Goal: Information Seeking & Learning: Find specific fact

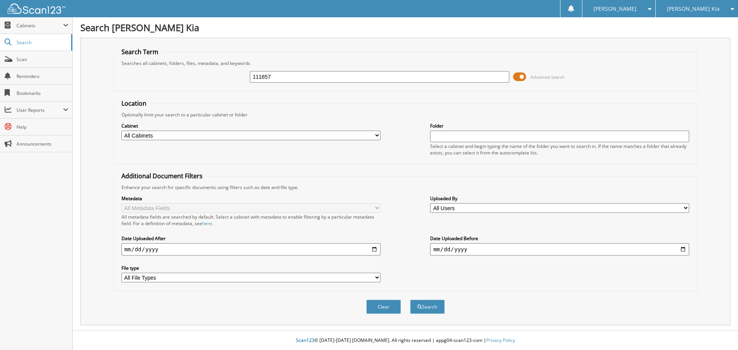
type input "111657"
click at [410, 300] on button "Search" at bounding box center [427, 307] width 35 height 14
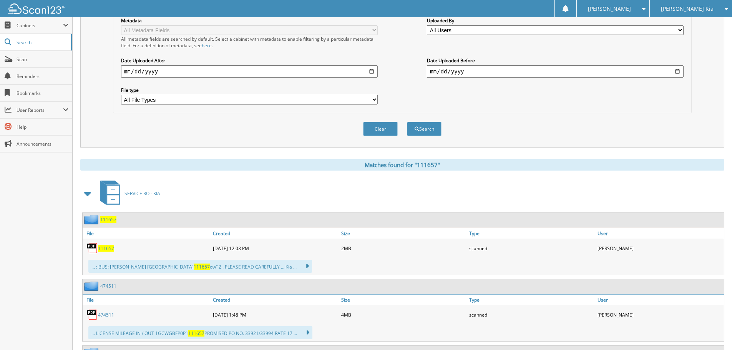
scroll to position [192, 0]
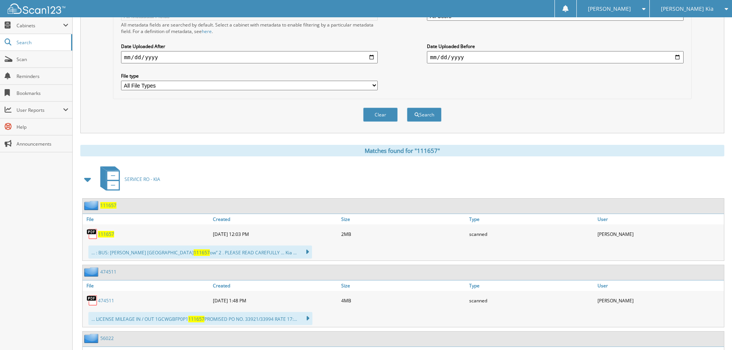
click at [110, 236] on span "111657" at bounding box center [106, 234] width 16 height 7
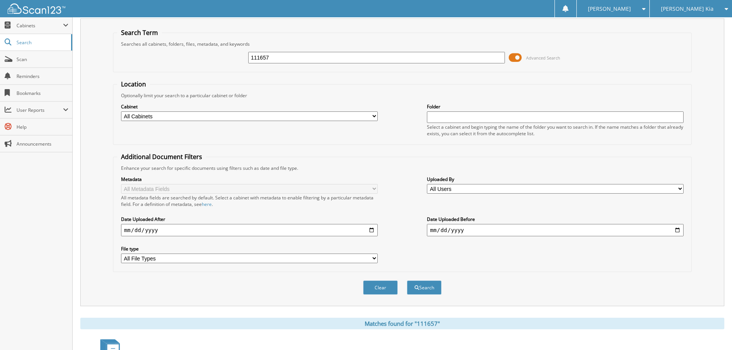
scroll to position [0, 0]
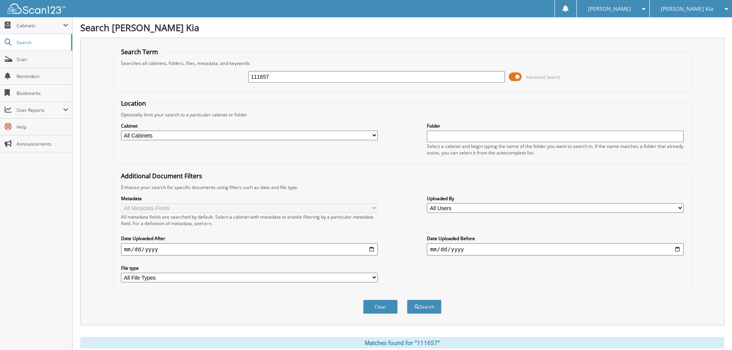
click at [291, 83] on div "111657 Advanced Search" at bounding box center [402, 76] width 570 height 21
drag, startPoint x: 288, startPoint y: 79, endPoint x: 211, endPoint y: 76, distance: 77.3
click at [211, 76] on div "111657 Advanced Search" at bounding box center [402, 76] width 570 height 21
type input "106803"
click at [407, 300] on button "Search" at bounding box center [424, 307] width 35 height 14
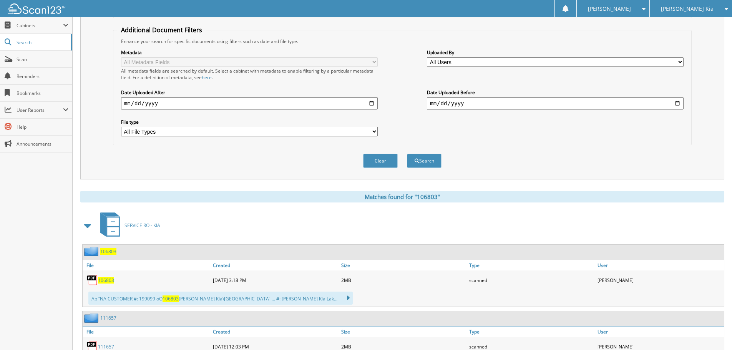
scroll to position [189, 0]
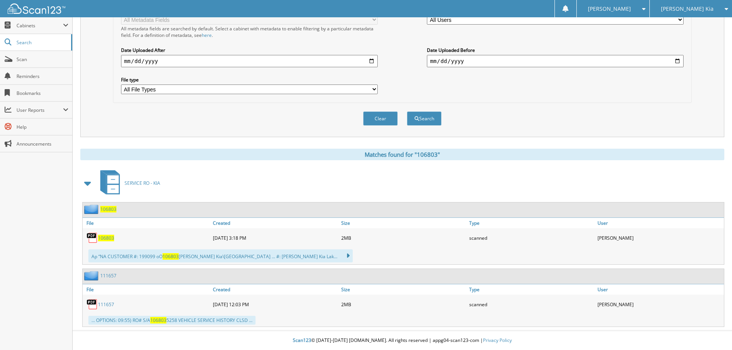
click at [106, 238] on span "106803" at bounding box center [106, 238] width 16 height 7
